Goal: Find specific page/section: Find specific page/section

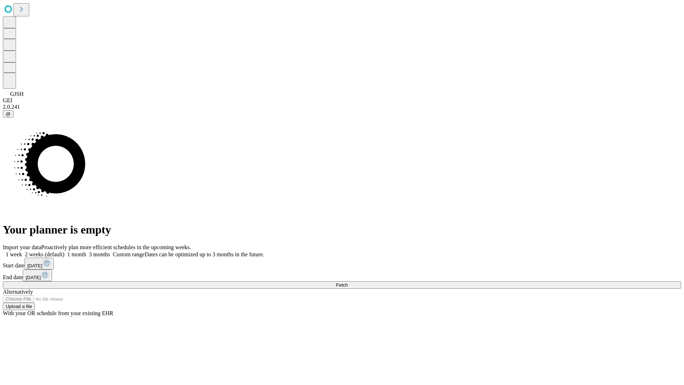
click at [348, 282] on span "Fetch" at bounding box center [342, 284] width 12 height 5
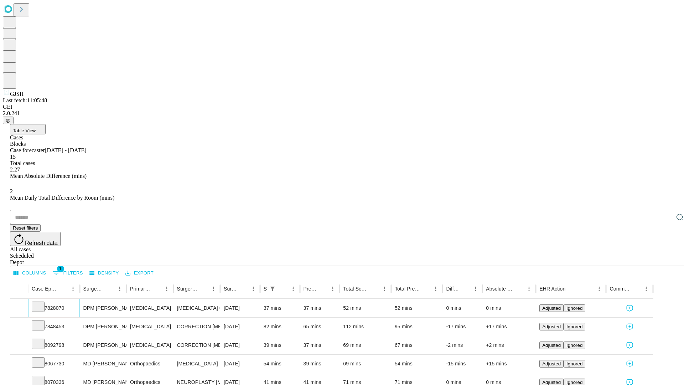
click at [42, 302] on icon at bounding box center [38, 305] width 7 height 7
